Goal: Task Accomplishment & Management: Manage account settings

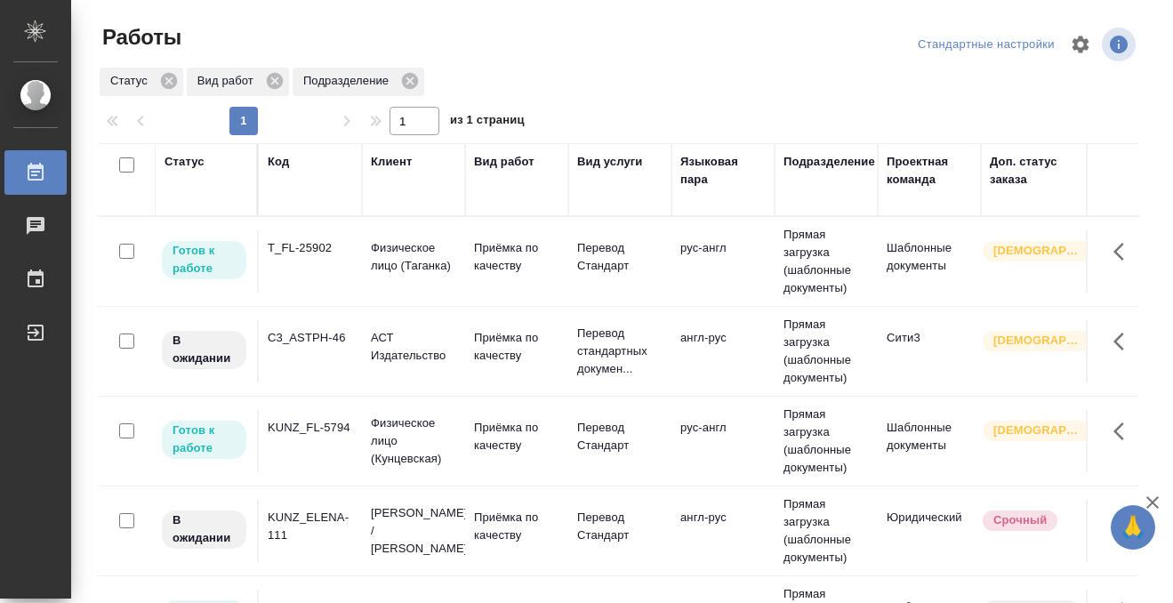
click at [187, 154] on div "Статус" at bounding box center [185, 162] width 40 height 18
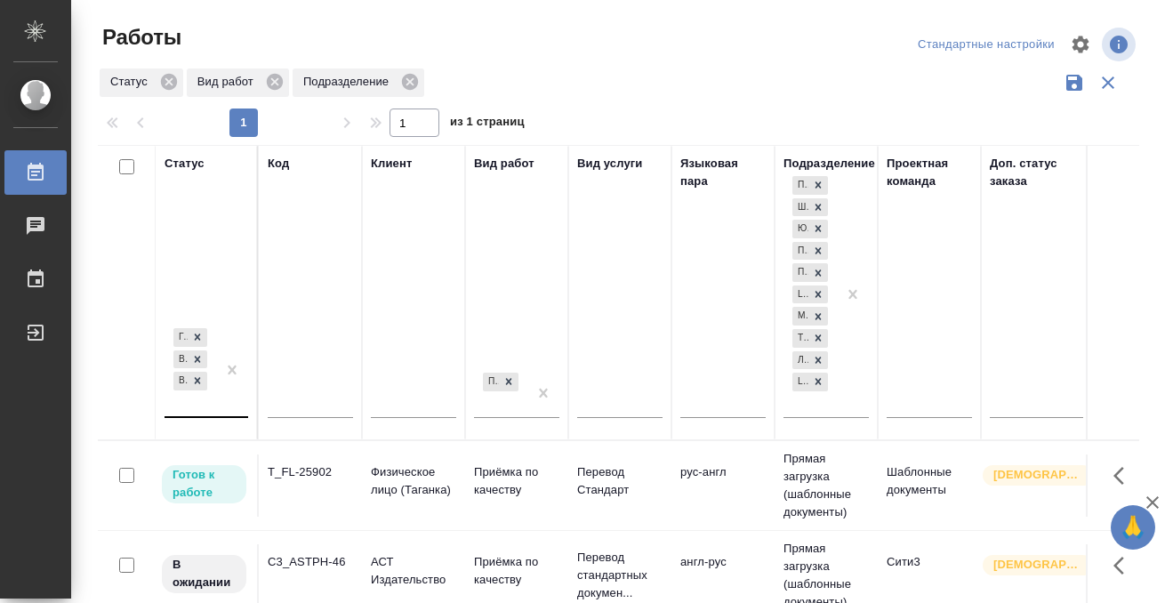
click at [212, 406] on div "[PERSON_NAME] к работе В работе В ожидании" at bounding box center [191, 371] width 52 height 92
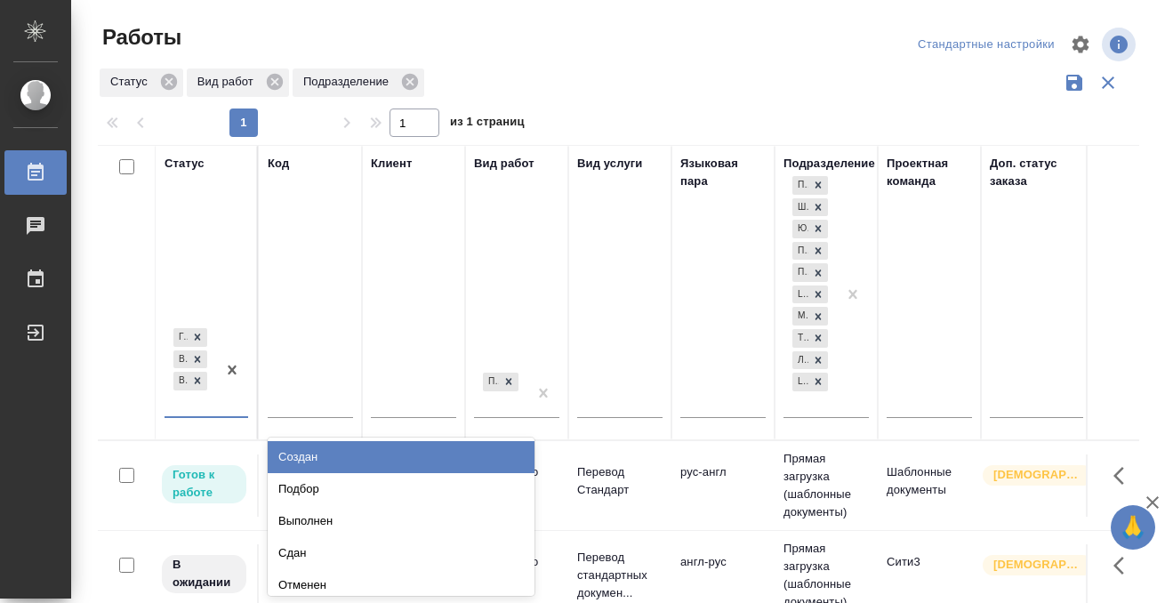
scroll to position [9, 0]
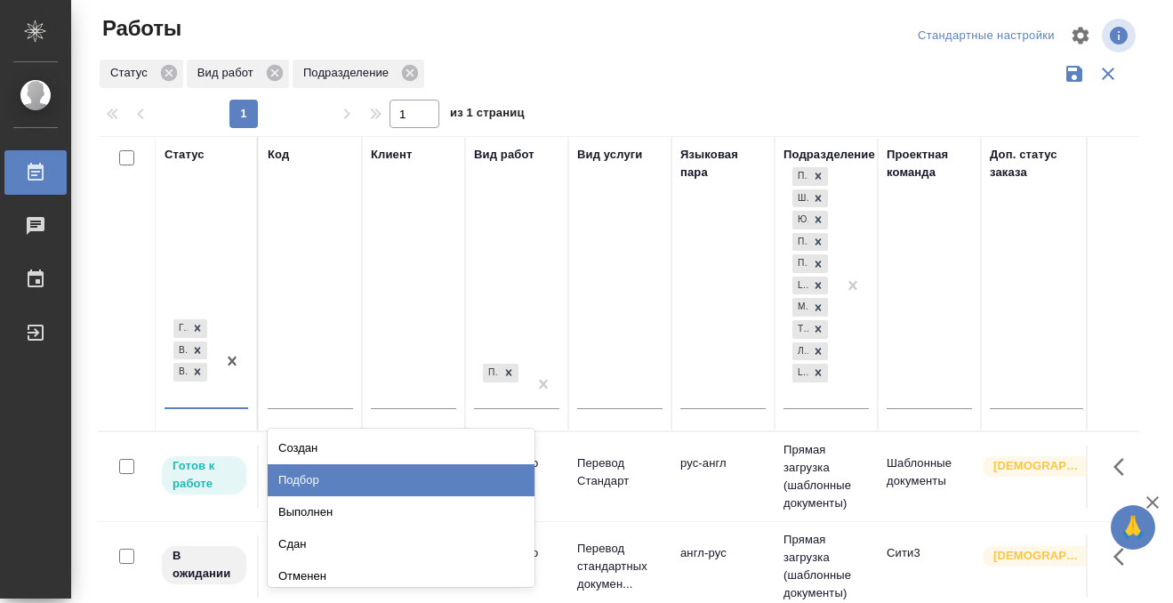
click at [316, 476] on div "Подбор" at bounding box center [401, 480] width 267 height 32
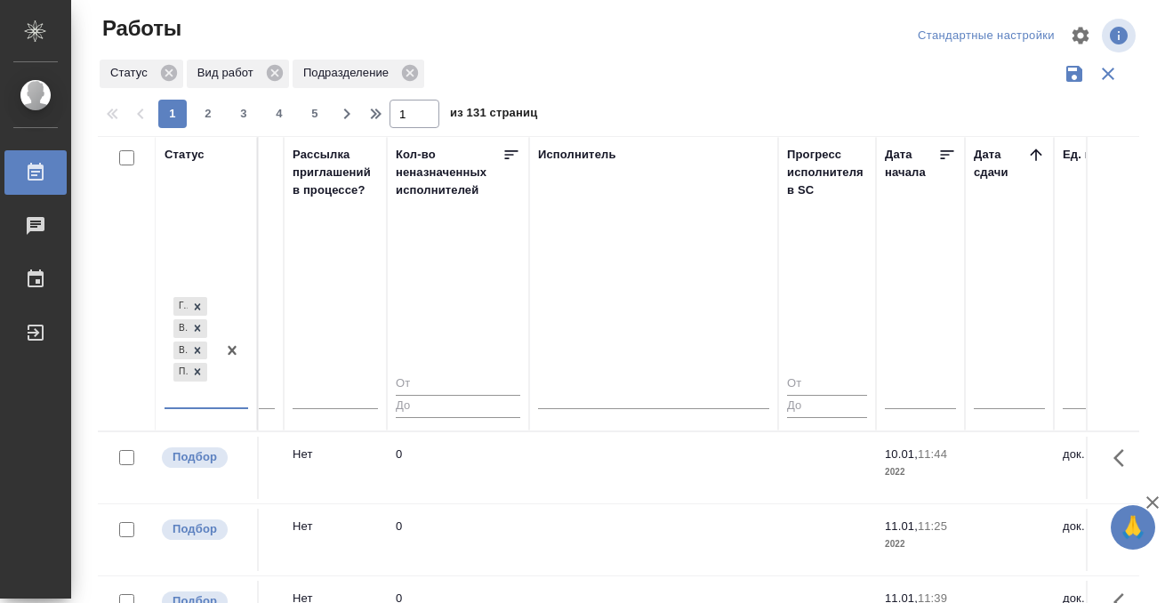
scroll to position [0, 1080]
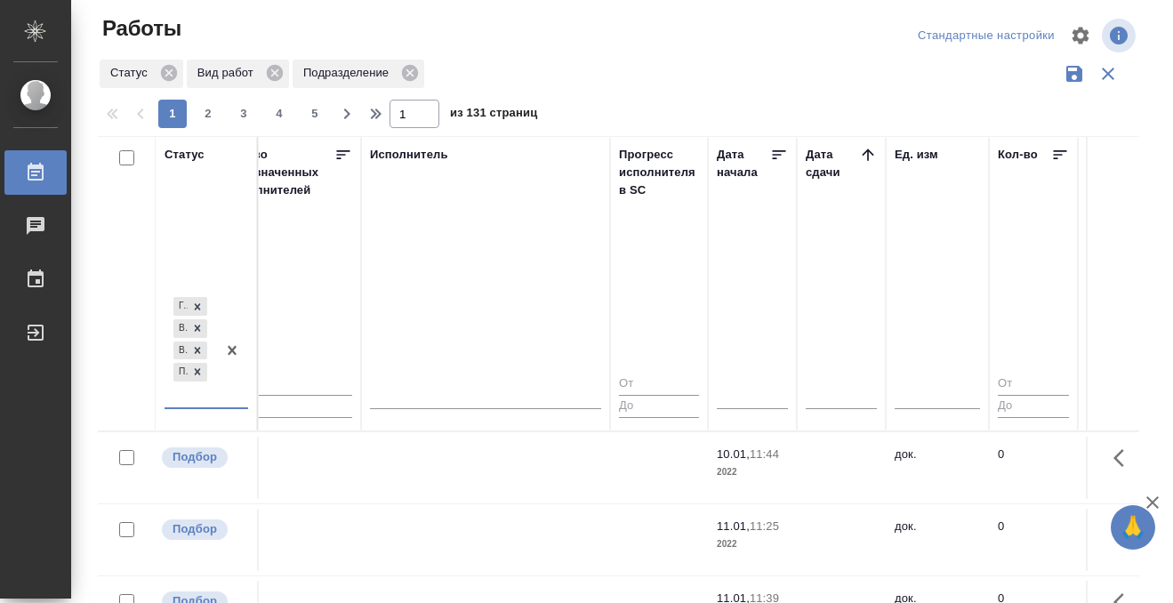
click at [867, 158] on icon at bounding box center [868, 155] width 12 height 12
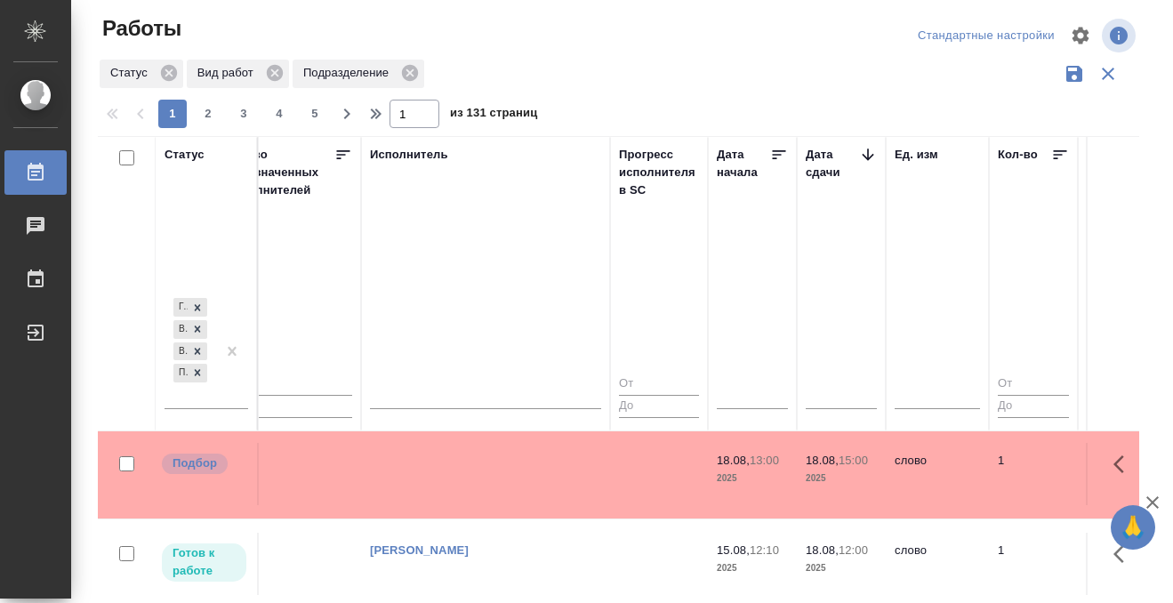
scroll to position [357, 1080]
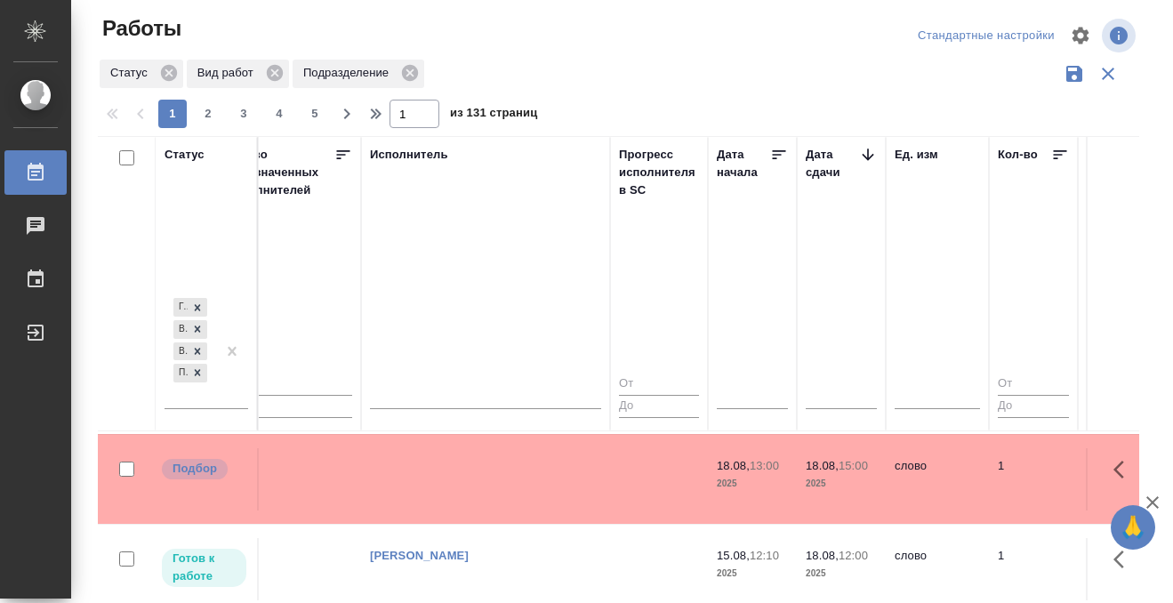
click at [549, 151] on td at bounding box center [485, 120] width 249 height 62
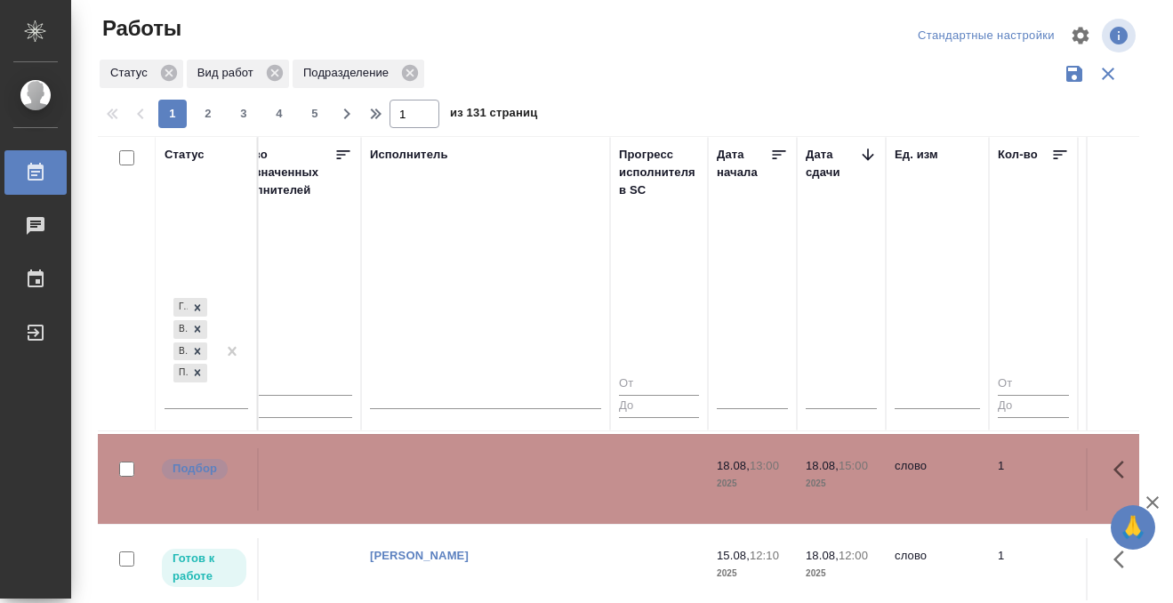
click at [549, 151] on td at bounding box center [485, 120] width 249 height 62
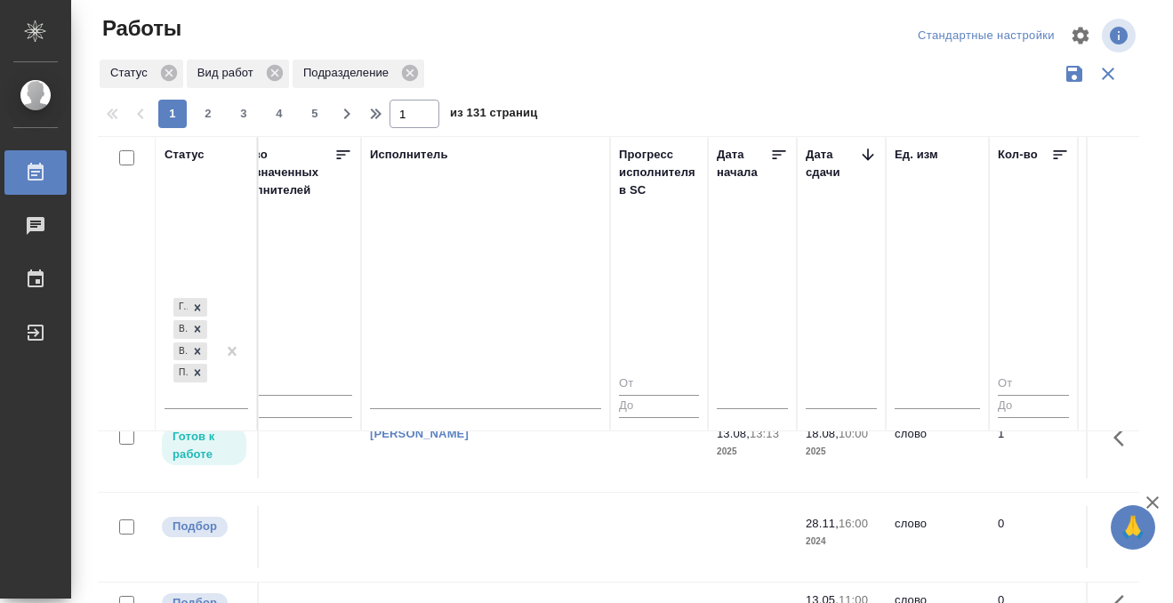
click at [41, 154] on link "Работы" at bounding box center [35, 172] width 62 height 44
click at [41, 157] on link "Работы" at bounding box center [35, 172] width 62 height 44
click at [40, 165] on icon at bounding box center [36, 172] width 16 height 18
click at [43, 176] on icon at bounding box center [36, 172] width 16 height 18
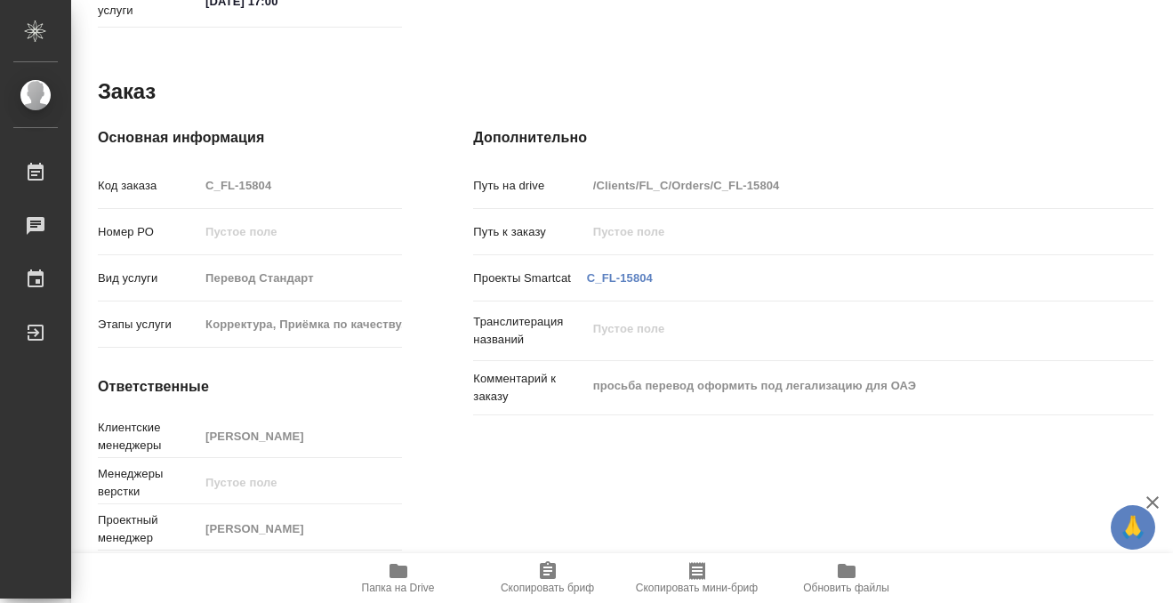
scroll to position [950, 0]
click at [394, 567] on icon "button" at bounding box center [399, 571] width 18 height 14
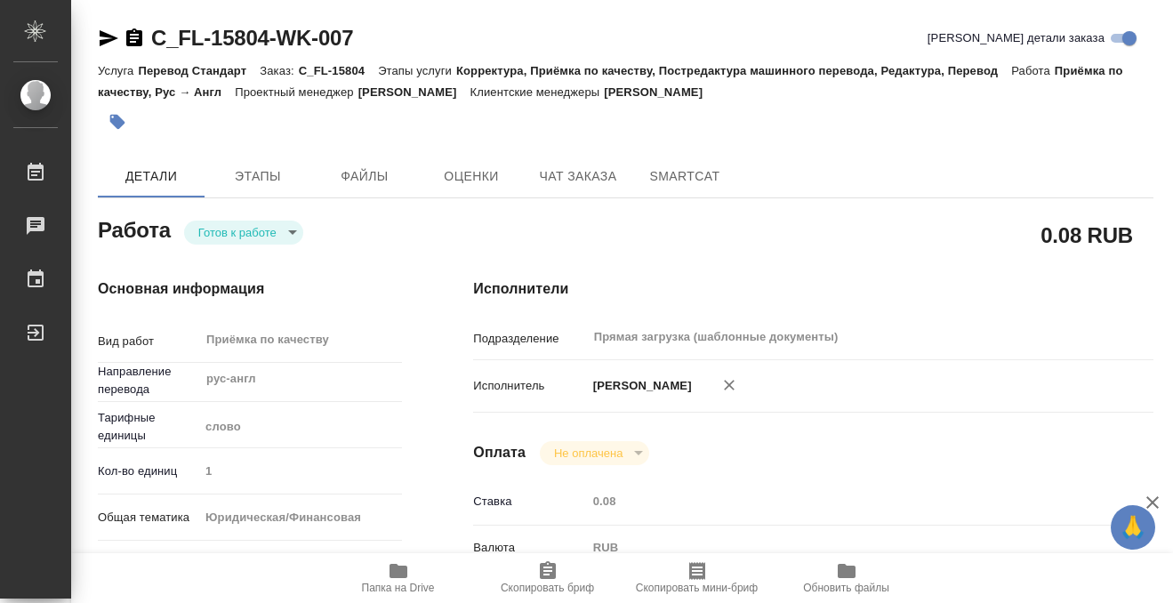
click at [114, 124] on icon "button" at bounding box center [117, 122] width 15 height 15
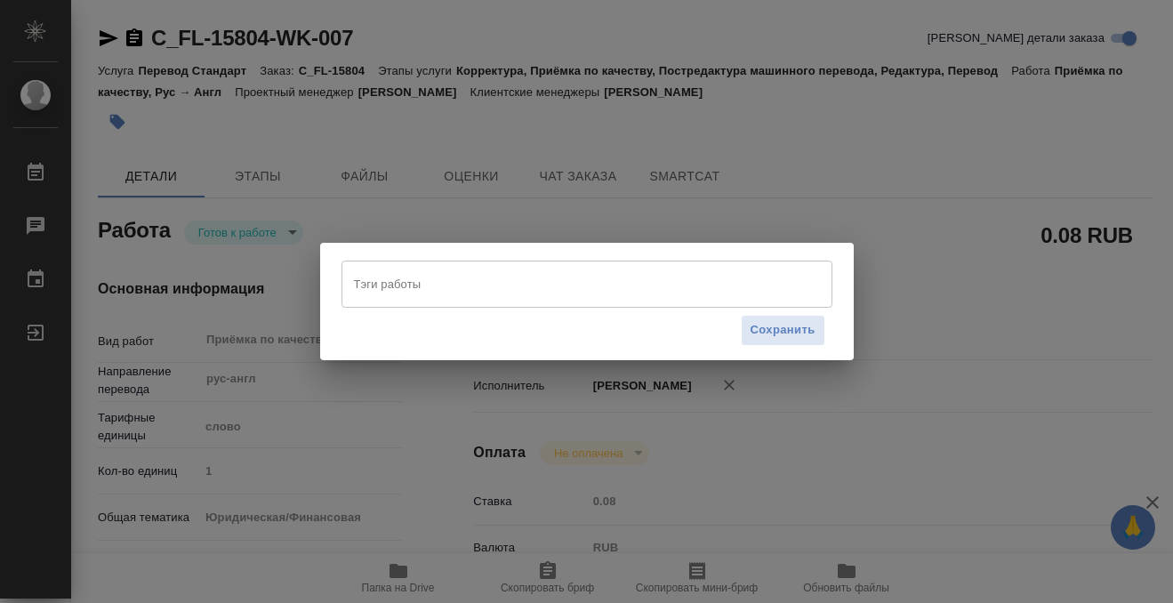
click at [388, 285] on input "Тэги работы" at bounding box center [570, 284] width 441 height 30
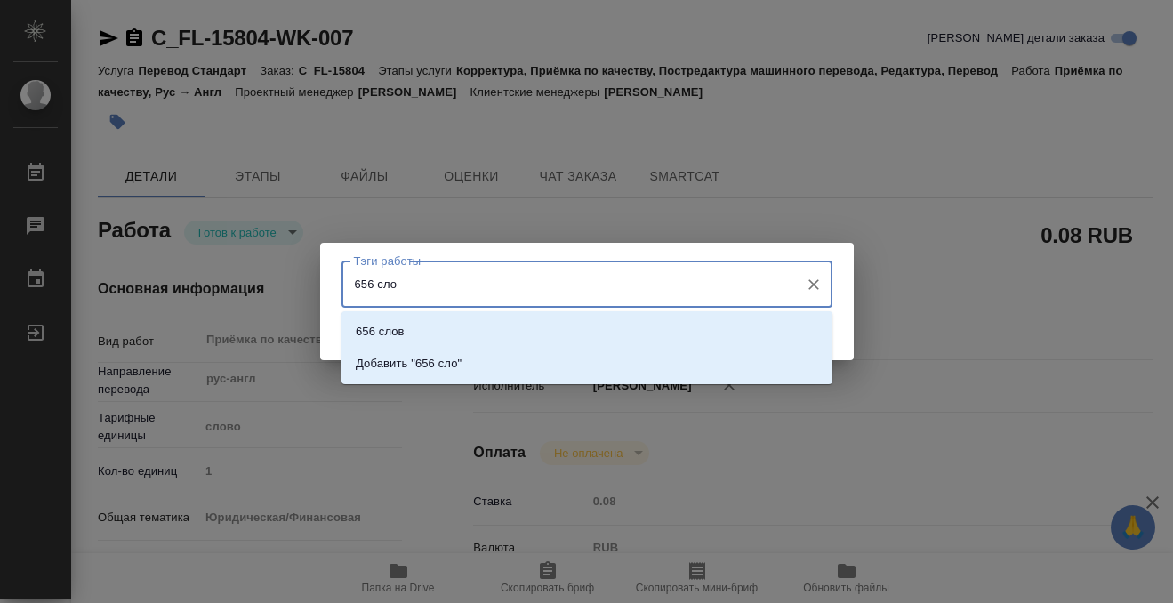
type input "656 слов"
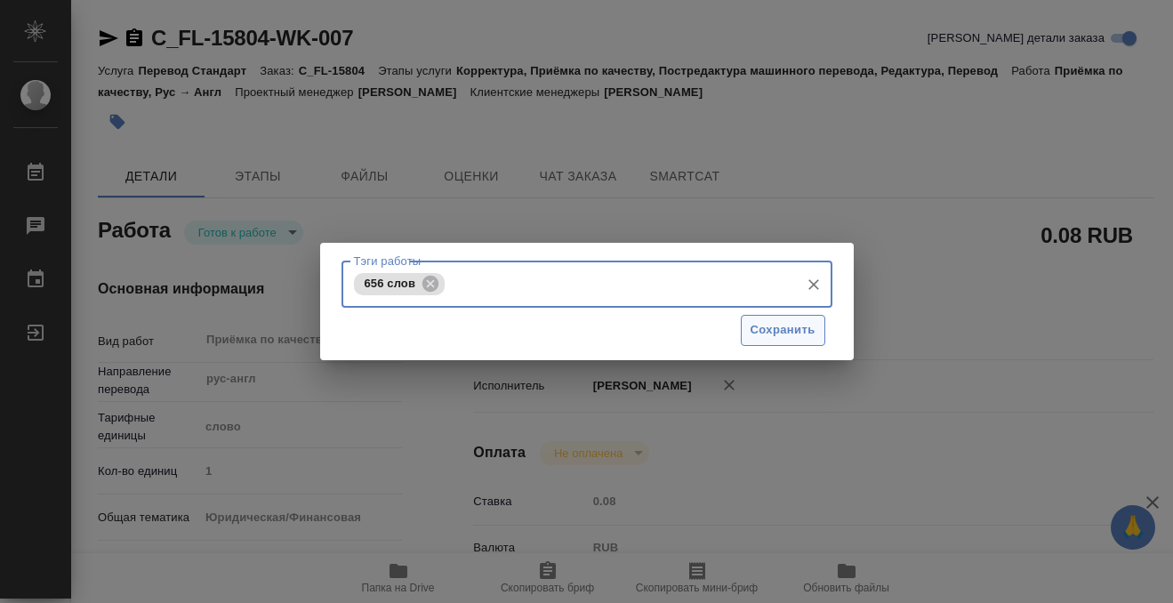
click at [751, 324] on span "Сохранить" at bounding box center [783, 330] width 65 height 20
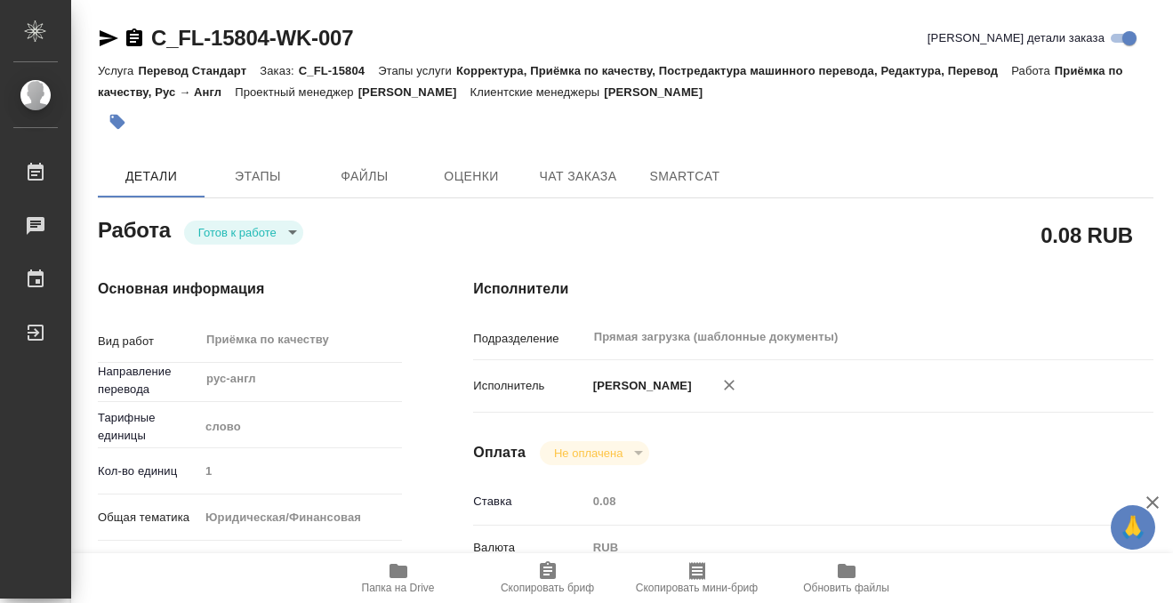
type input "readyForWork"
type input "рус-англ"
type input "5a8b1489cc6b4906c91bfd90"
type input "1"
type input "yr-fn"
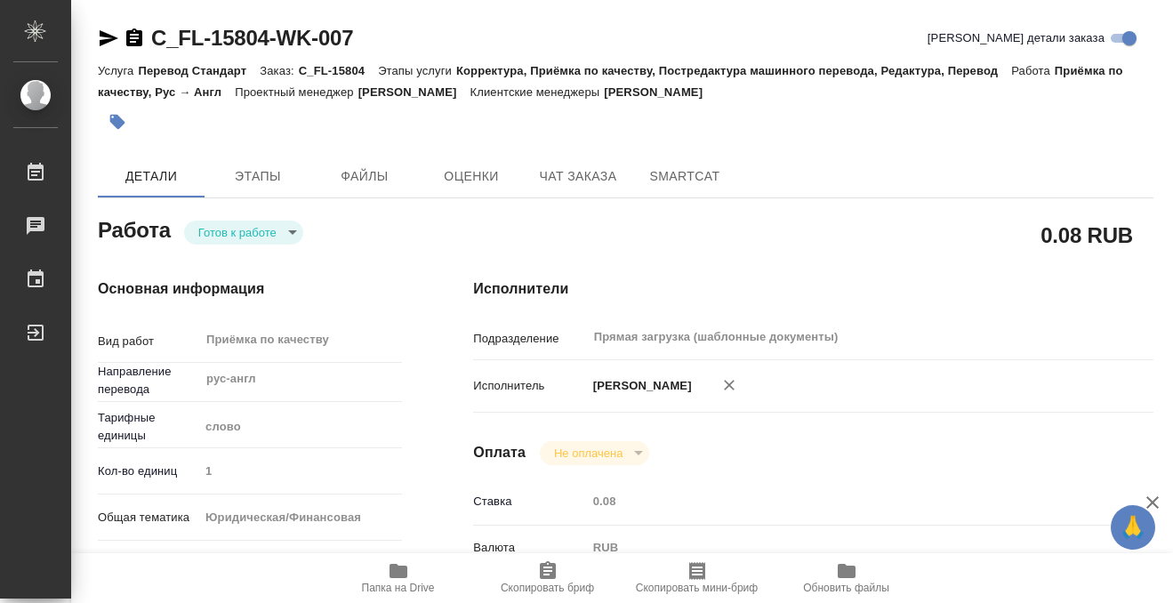
type input "5a8b8b956a9677013d343cfe"
checkbox input "true"
type input "[DATE] 09:36"
type input "[DATE] 17:00"
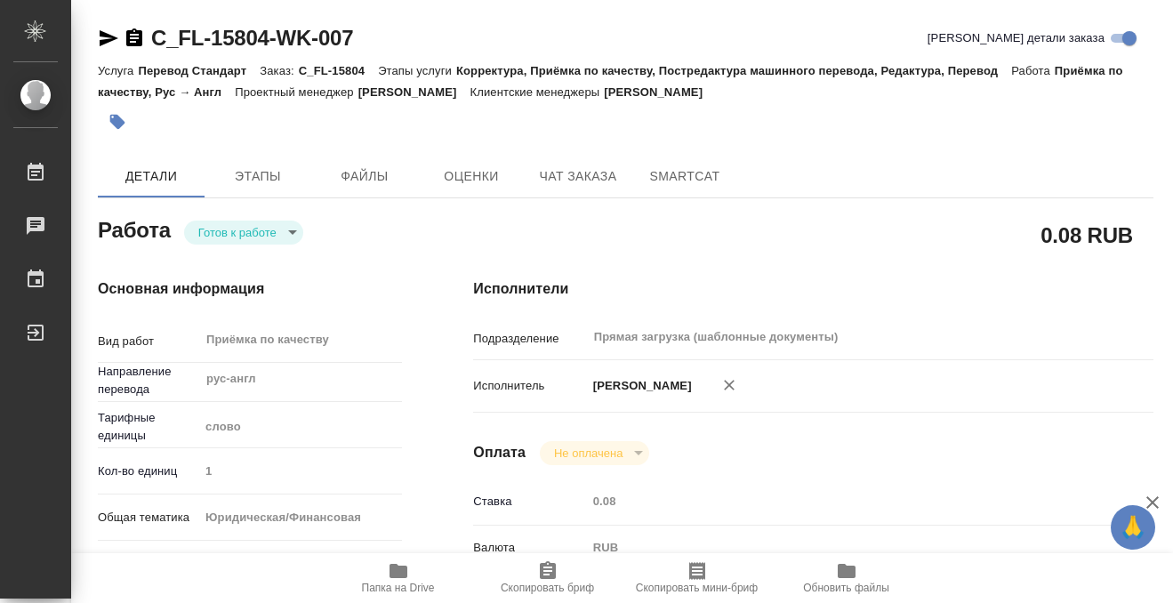
type input "Прямая загрузка (шаблонные документы)"
type input "notPayed"
type input "0.08"
type input "RUB"
type input "[PERSON_NAME]"
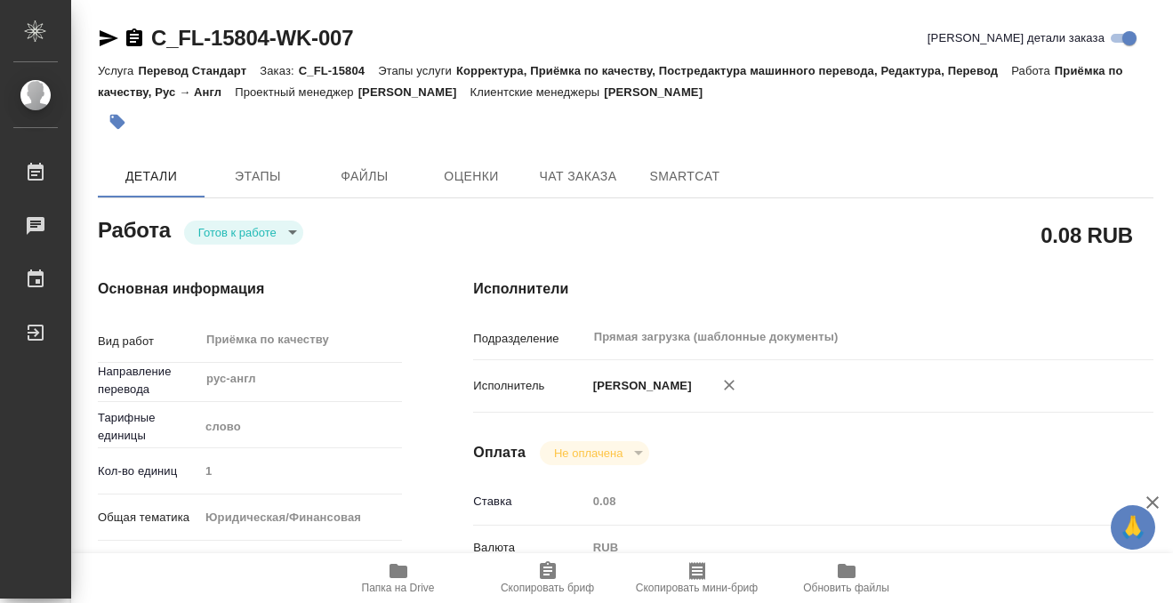
type input "C_FL-15804"
type input "Перевод Стандарт"
type input "Корректура, Приёмка по качеству, Постредактура машинного перевода, Редактура, П…"
type input "[PERSON_NAME]"
type input "/Clients/FL_C/Orders/C_FL-15804"
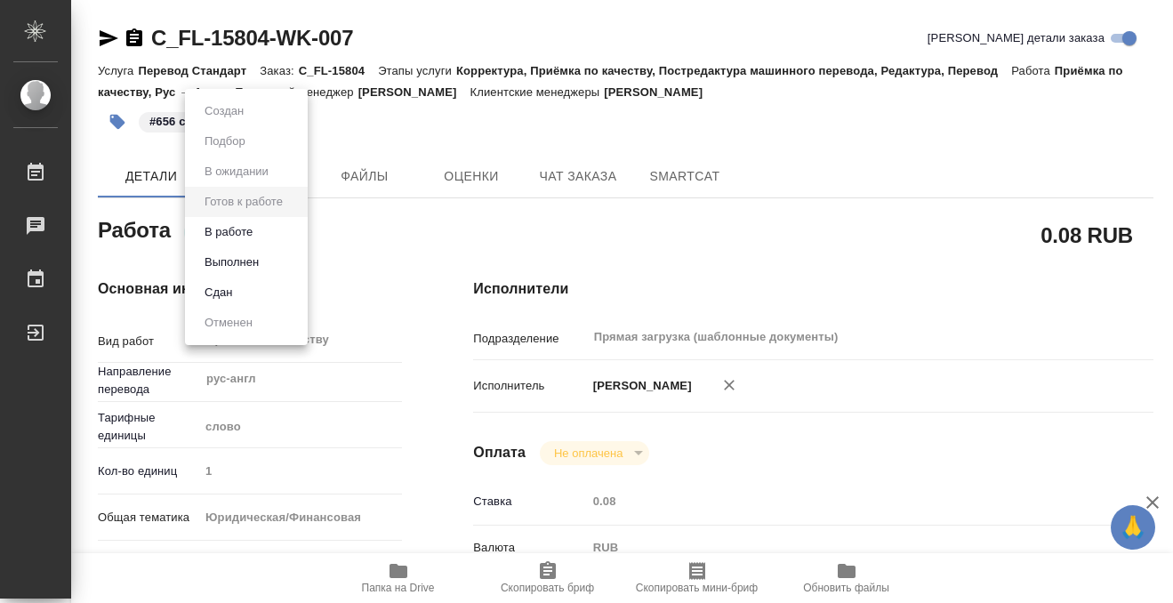
click at [221, 235] on body "🙏 .cls-1 fill:#fff; AWATERA Kobzeva [PERSON_NAME] 0 Чаты График Выйти C_FL-1580…" at bounding box center [586, 301] width 1173 height 603
click at [238, 267] on button "Выполнен" at bounding box center [231, 263] width 65 height 20
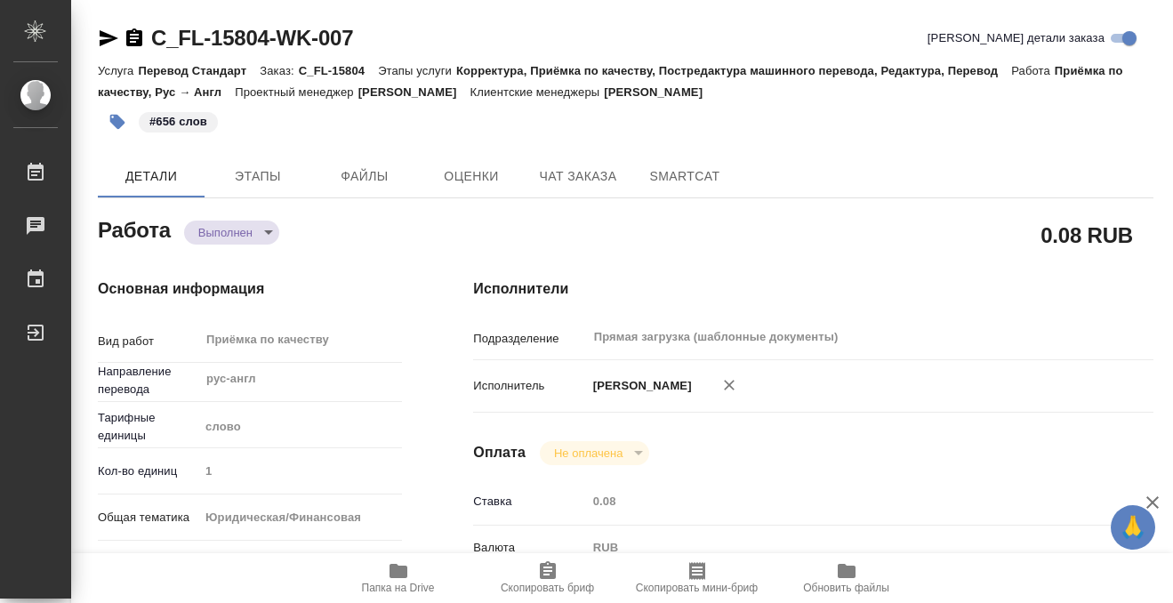
type textarea "x"
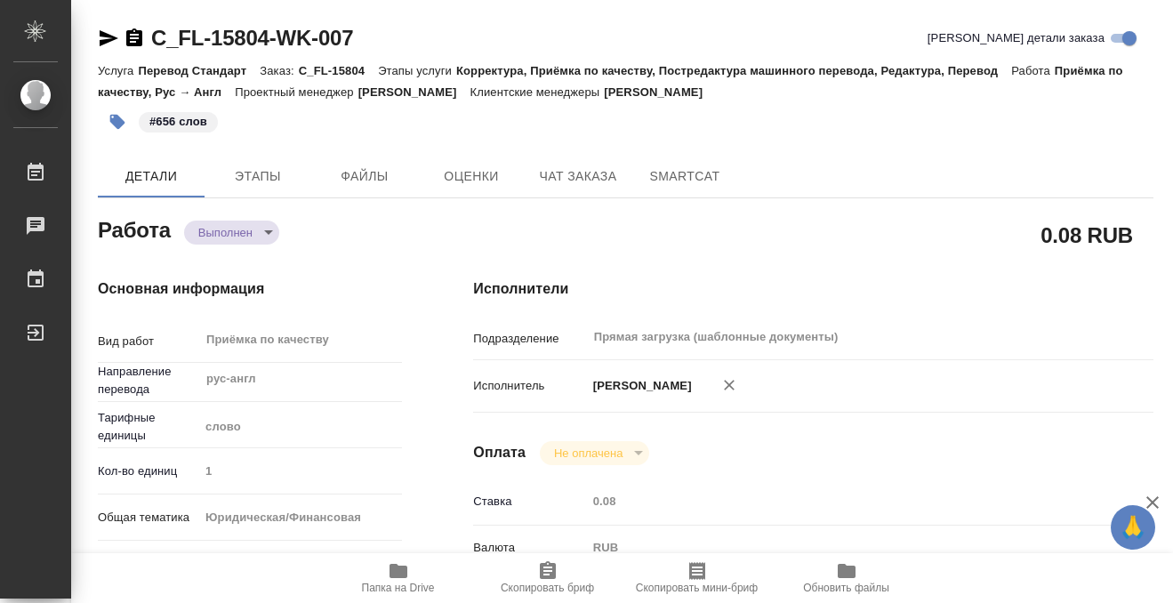
type textarea "x"
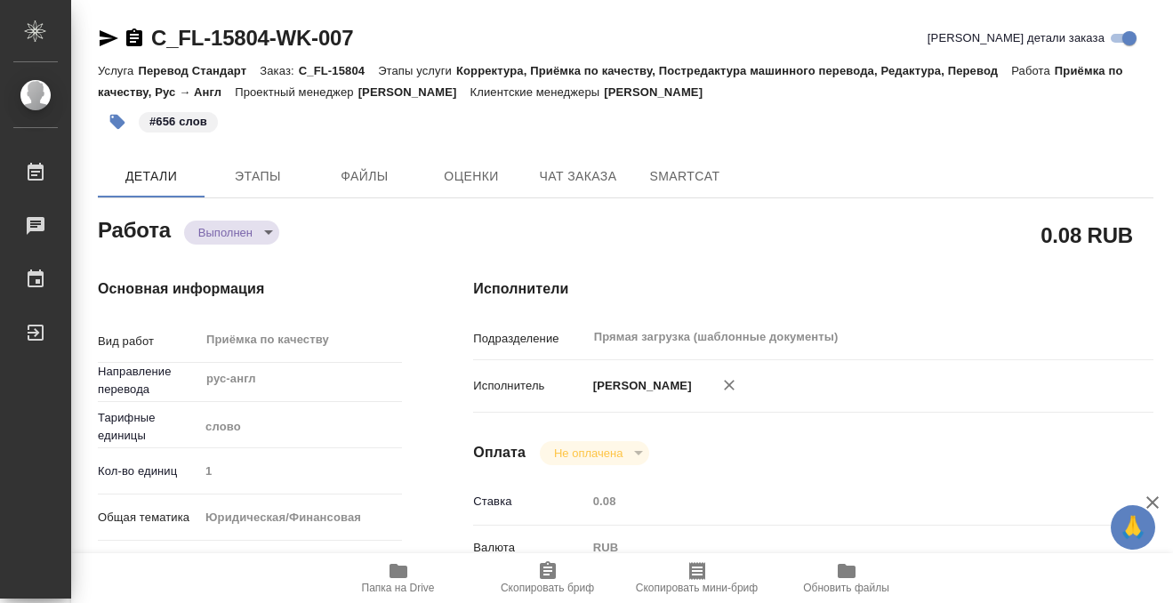
click at [133, 26] on div "C_FL-15804-WK-007" at bounding box center [225, 38] width 255 height 28
click at [137, 34] on icon "button" at bounding box center [134, 38] width 21 height 21
